Goal: Information Seeking & Learning: Learn about a topic

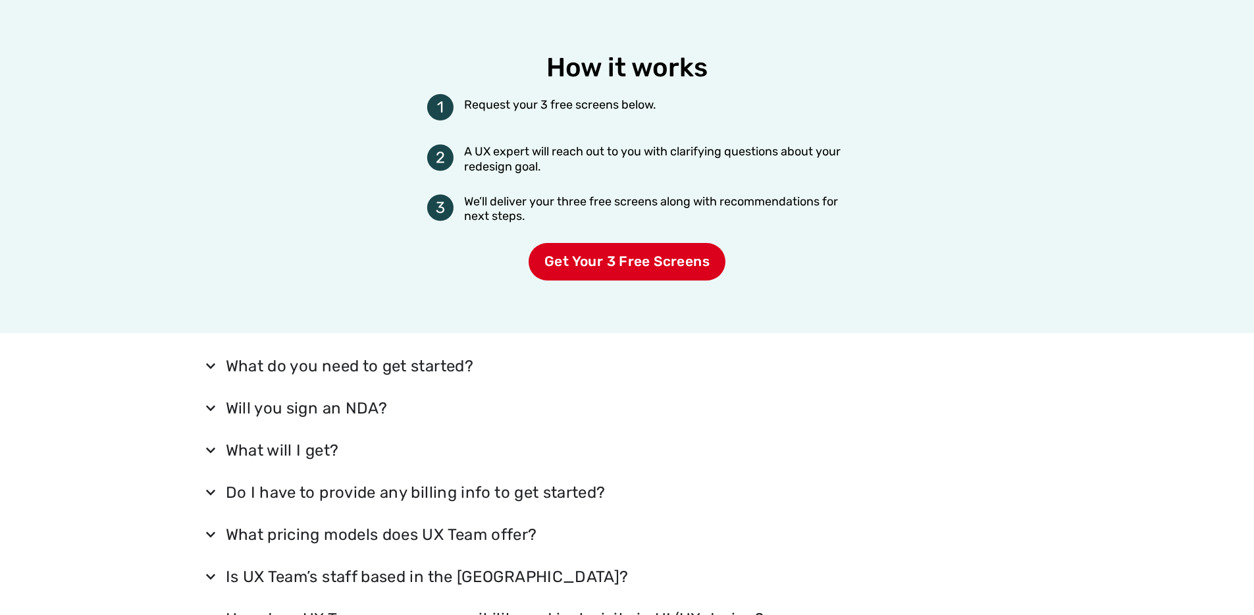
scroll to position [2598, 0]
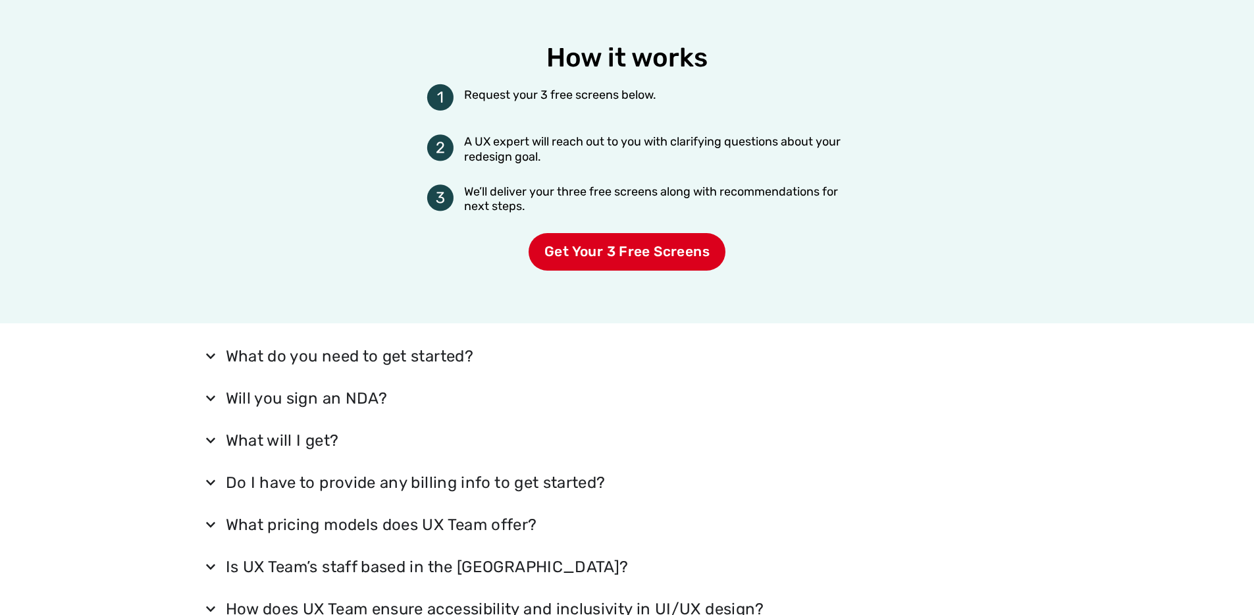
scroll to position [1678, 0]
